Goal: Task Accomplishment & Management: Use online tool/utility

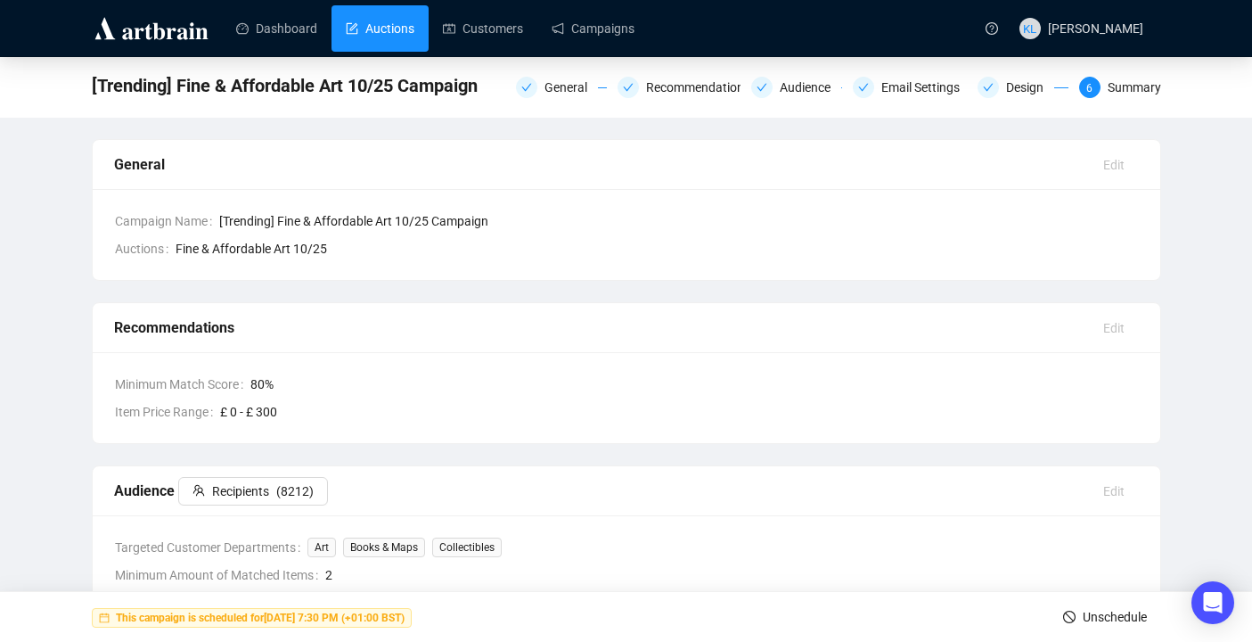
click at [374, 22] on link "Auctions" at bounding box center [380, 28] width 69 height 46
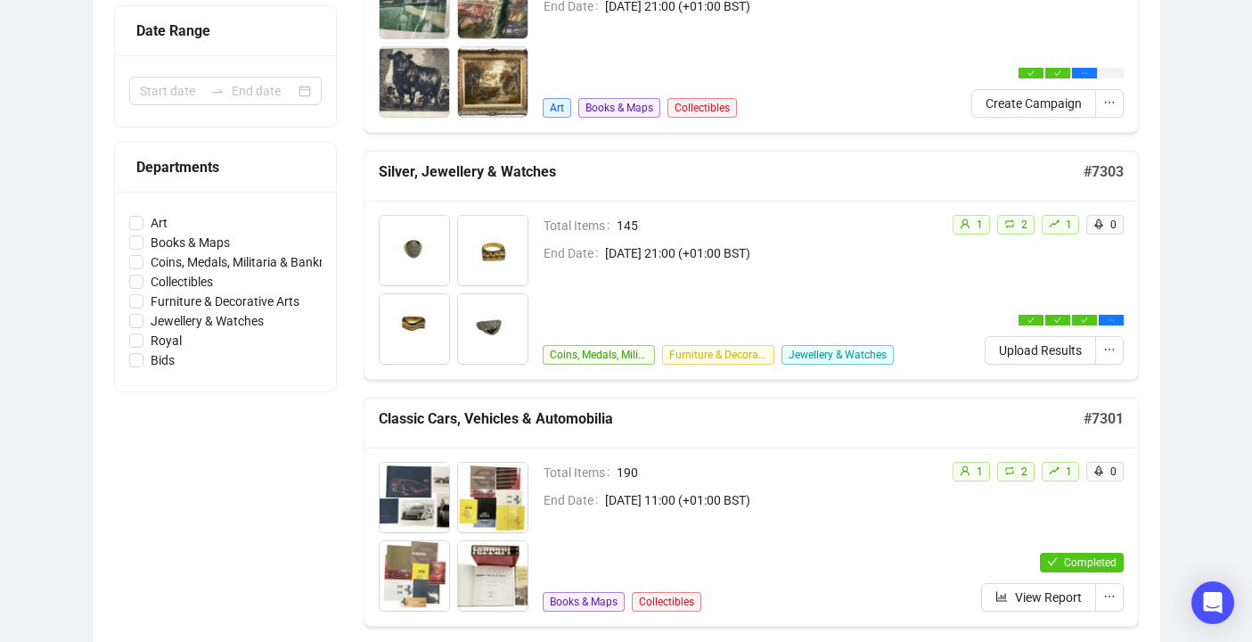
scroll to position [381, 0]
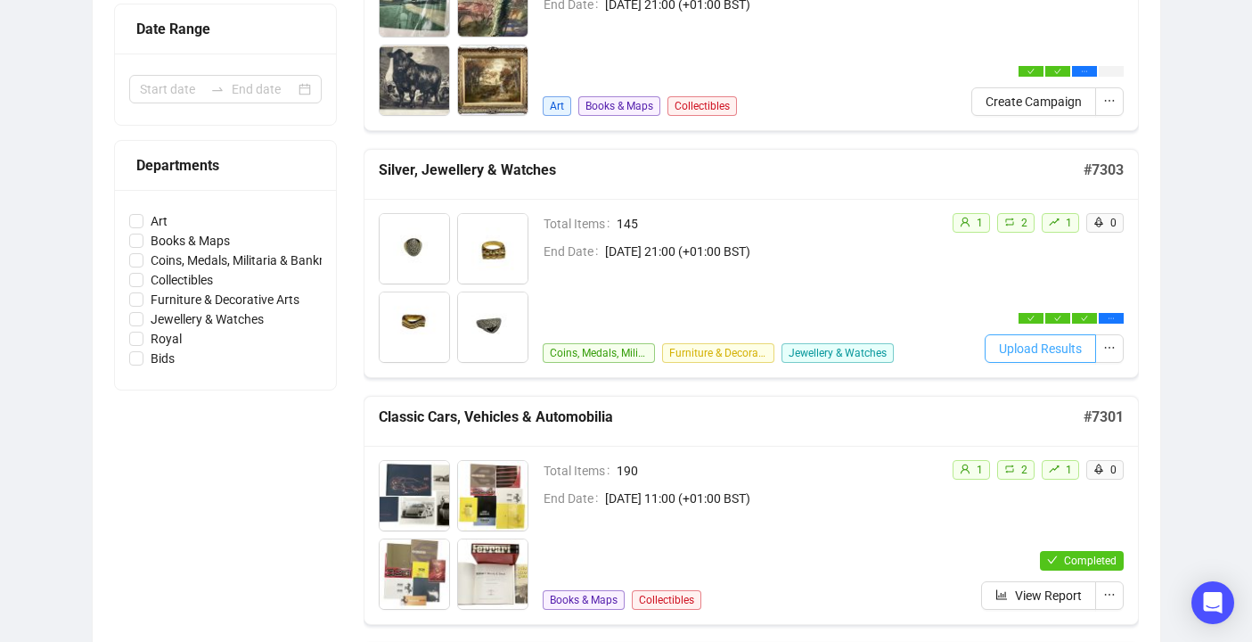
click at [1045, 351] on span "Upload Results" at bounding box center [1040, 349] width 83 height 20
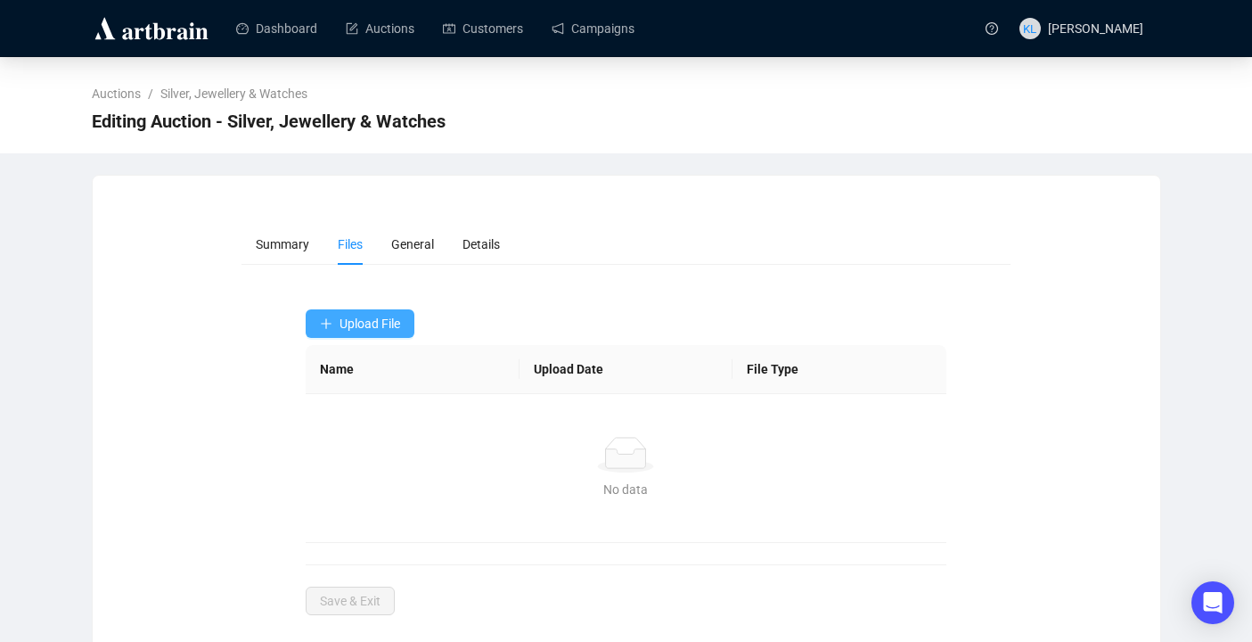
click at [370, 316] on span "Upload File" at bounding box center [370, 323] width 61 height 14
click at [367, 392] on span "Bids" at bounding box center [362, 395] width 84 height 20
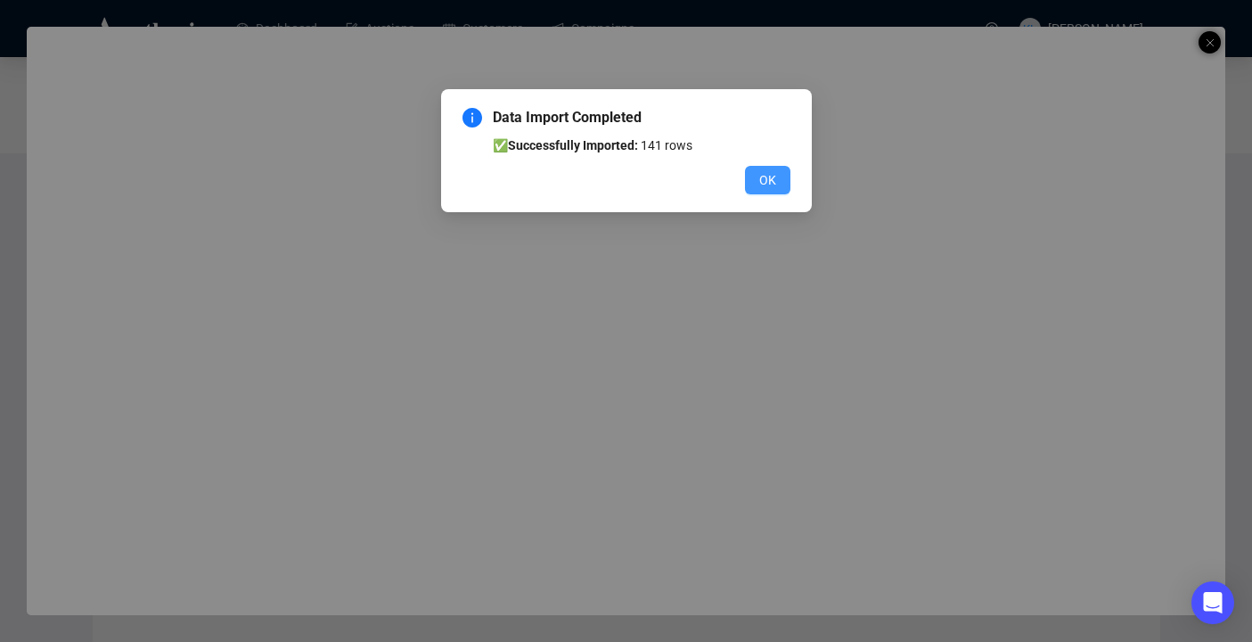
click at [765, 186] on span "OK" at bounding box center [767, 180] width 17 height 20
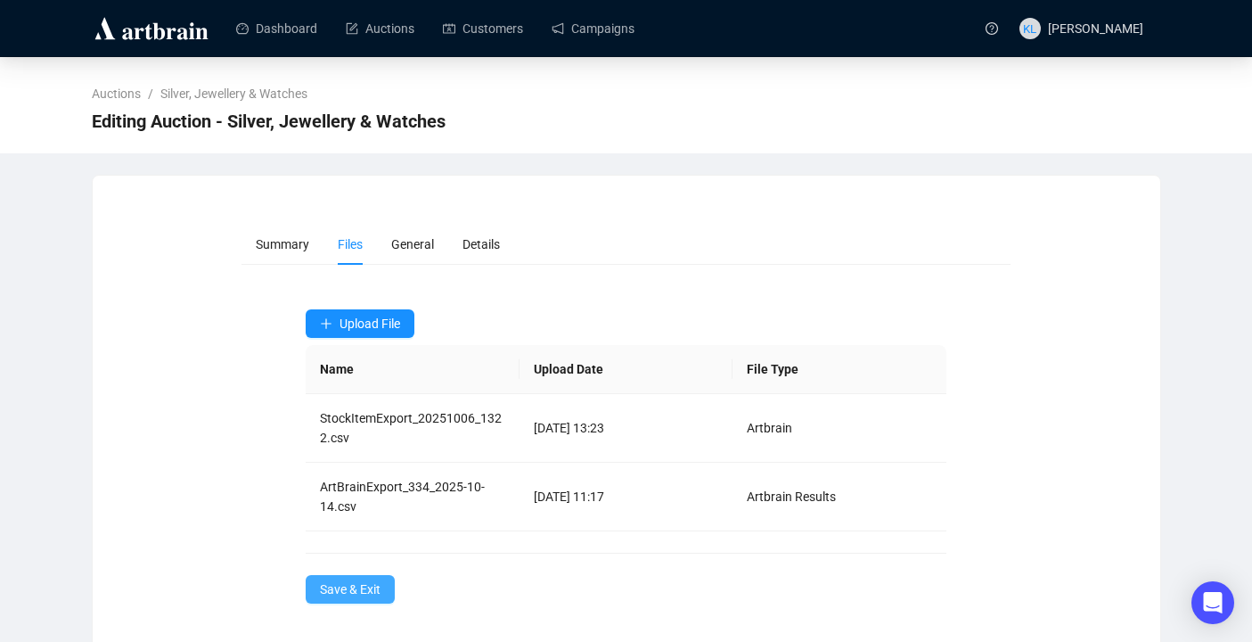
click at [348, 597] on span "Save & Exit" at bounding box center [350, 589] width 61 height 20
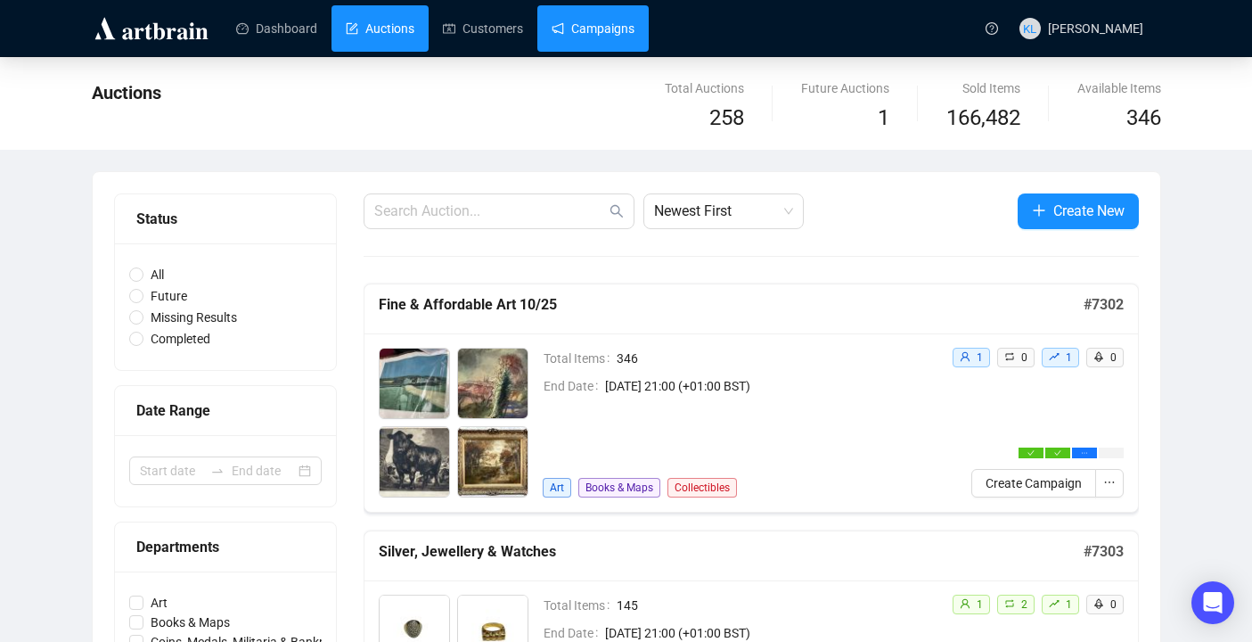
click at [614, 36] on link "Campaigns" at bounding box center [593, 28] width 83 height 46
